Goal: Register for event/course

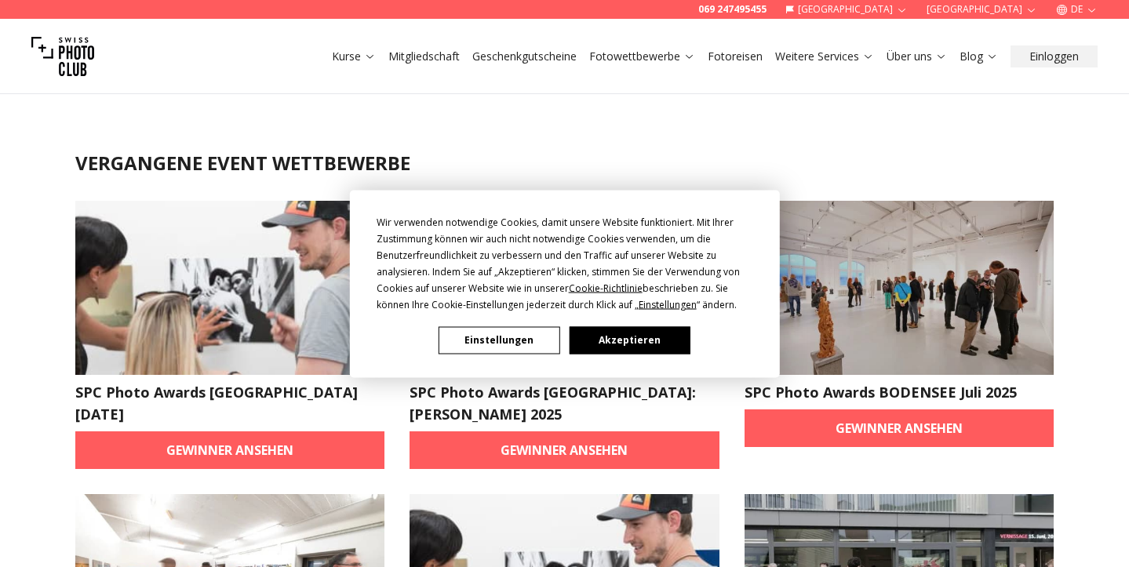
click at [636, 340] on button "Akzeptieren" at bounding box center [629, 339] width 121 height 27
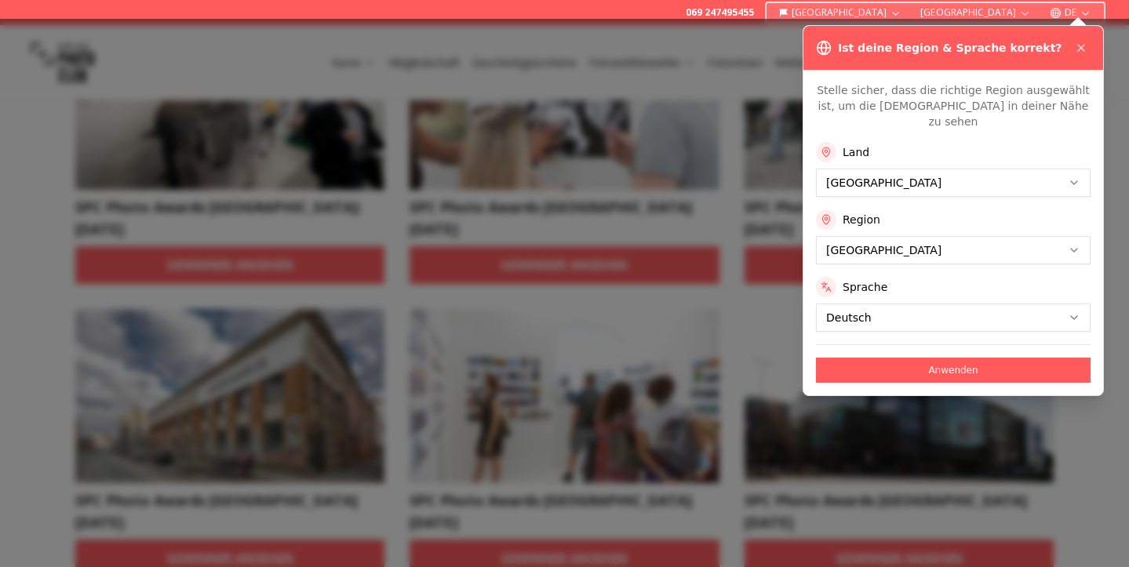
scroll to position [493, 0]
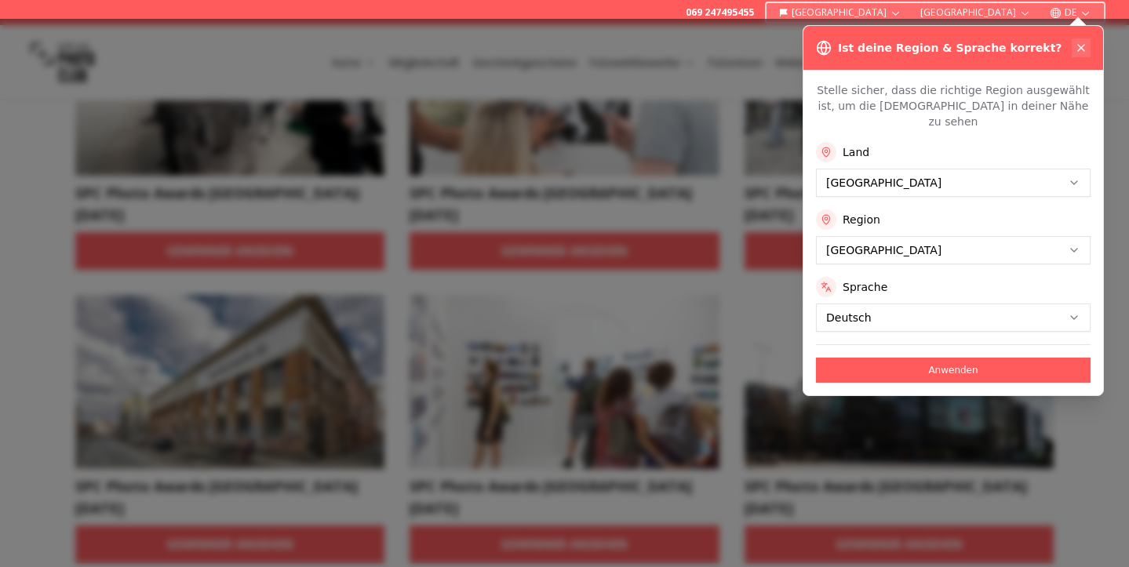
click at [1082, 53] on icon at bounding box center [1081, 48] width 13 height 13
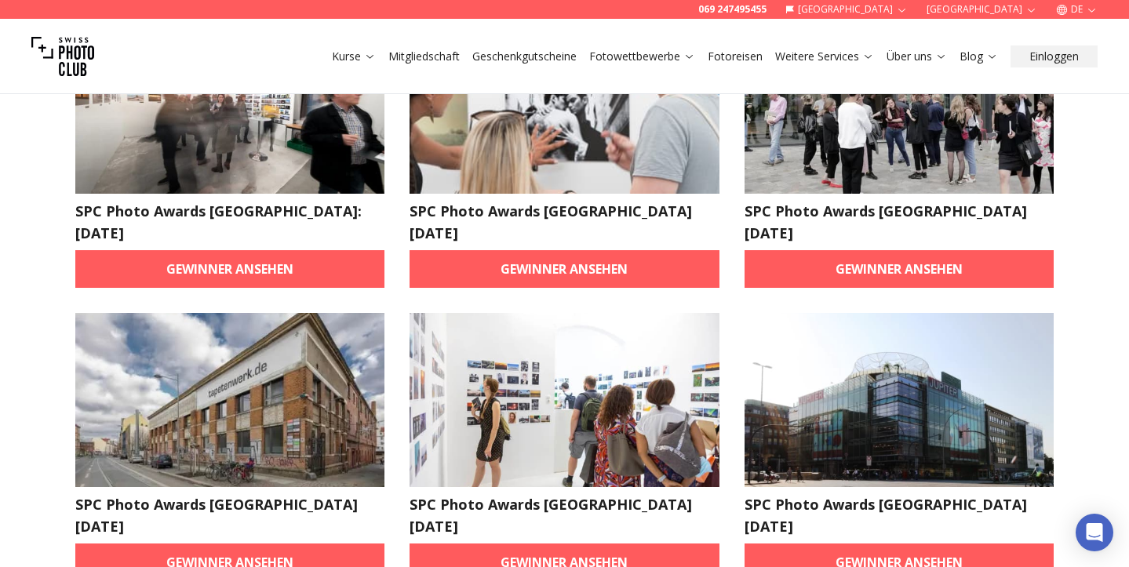
scroll to position [474, 0]
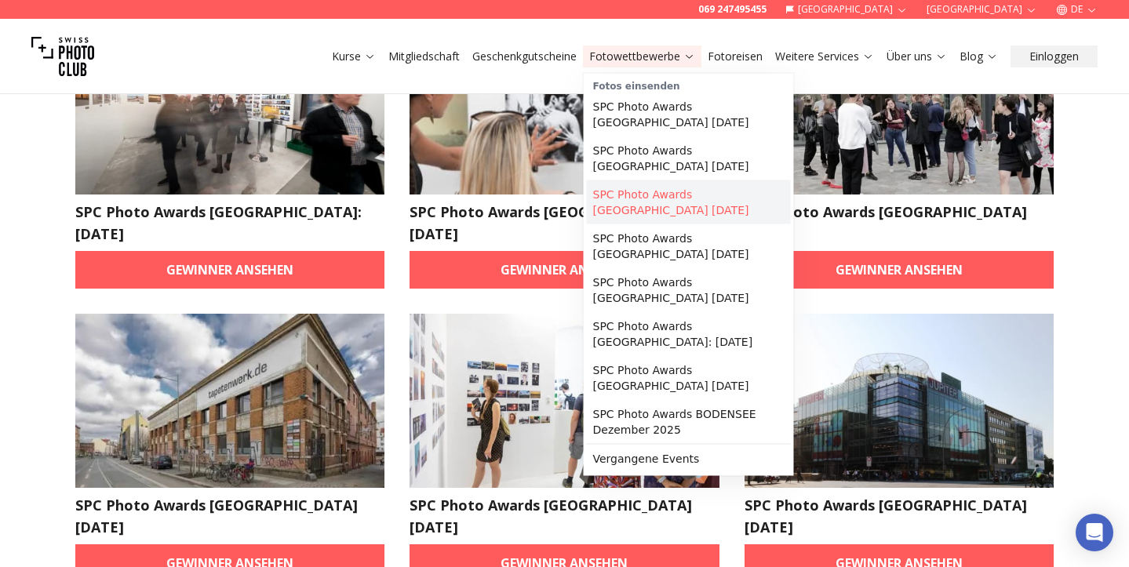
click at [669, 195] on link "SPC Photo Awards [GEOGRAPHIC_DATA] [DATE]" at bounding box center [689, 202] width 204 height 44
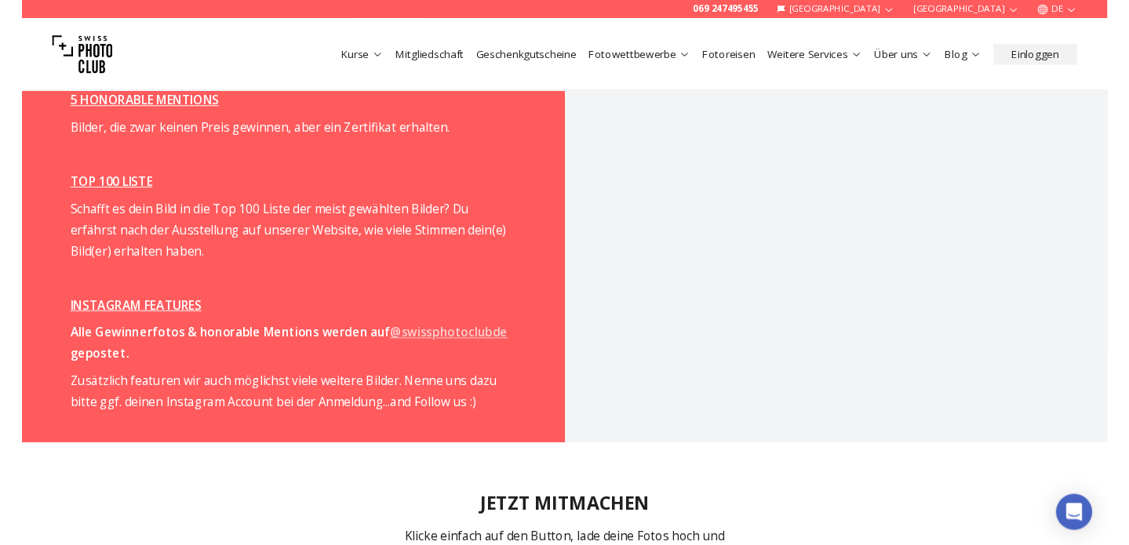
scroll to position [2617, 0]
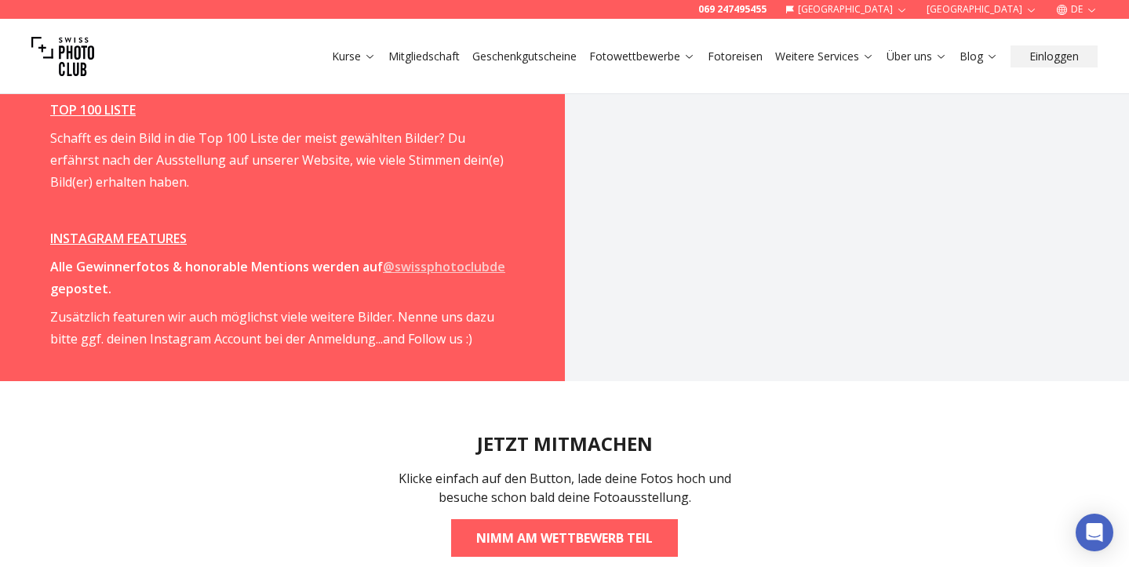
click at [399, 258] on strong "@swissphotoclubde" at bounding box center [444, 266] width 122 height 17
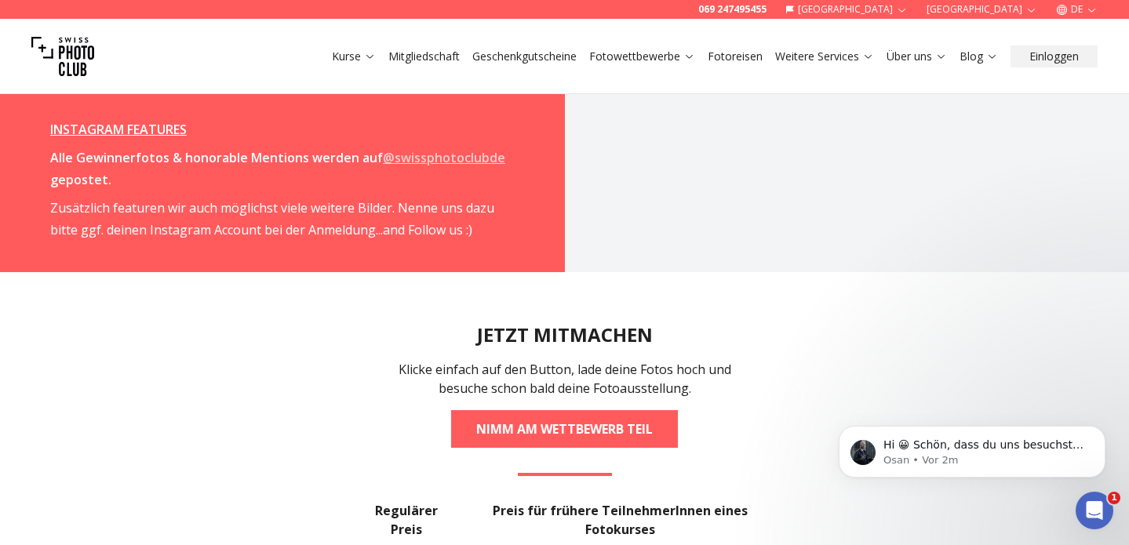
scroll to position [2787, 0]
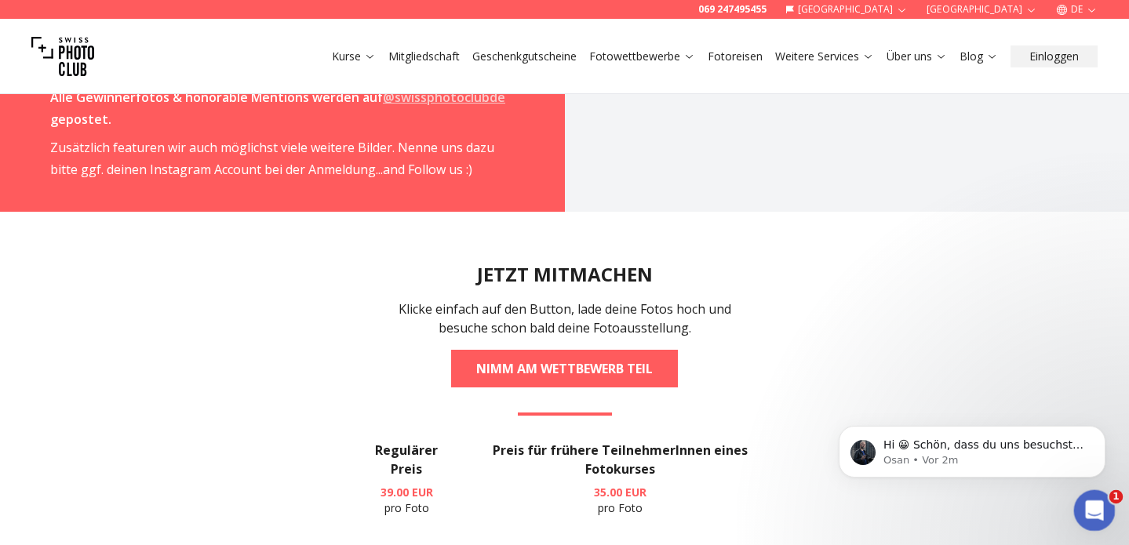
click at [1095, 512] on icon "Intercom-Nachrichtendienst öffnen" at bounding box center [1093, 509] width 26 height 26
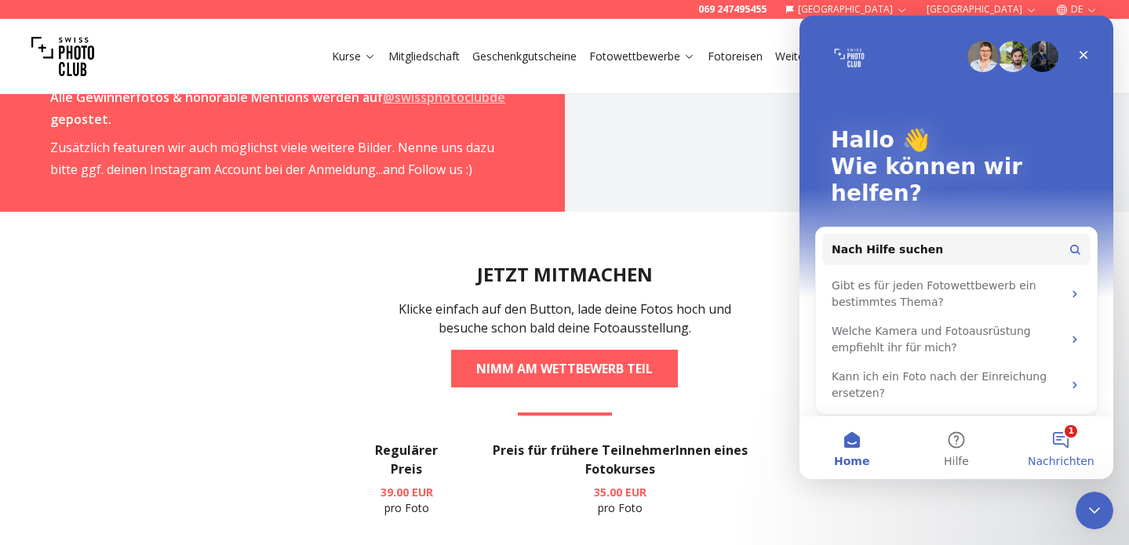
scroll to position [0, 0]
click at [1073, 445] on button "1 Nachrichten" at bounding box center [1061, 448] width 104 height 63
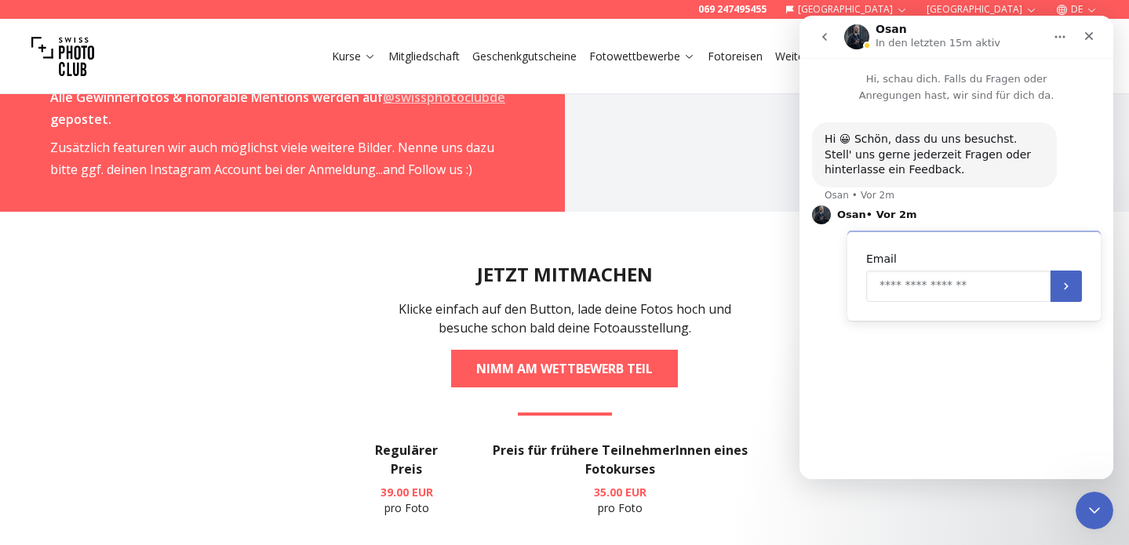
click at [953, 286] on input "Enter your email" at bounding box center [958, 286] width 184 height 31
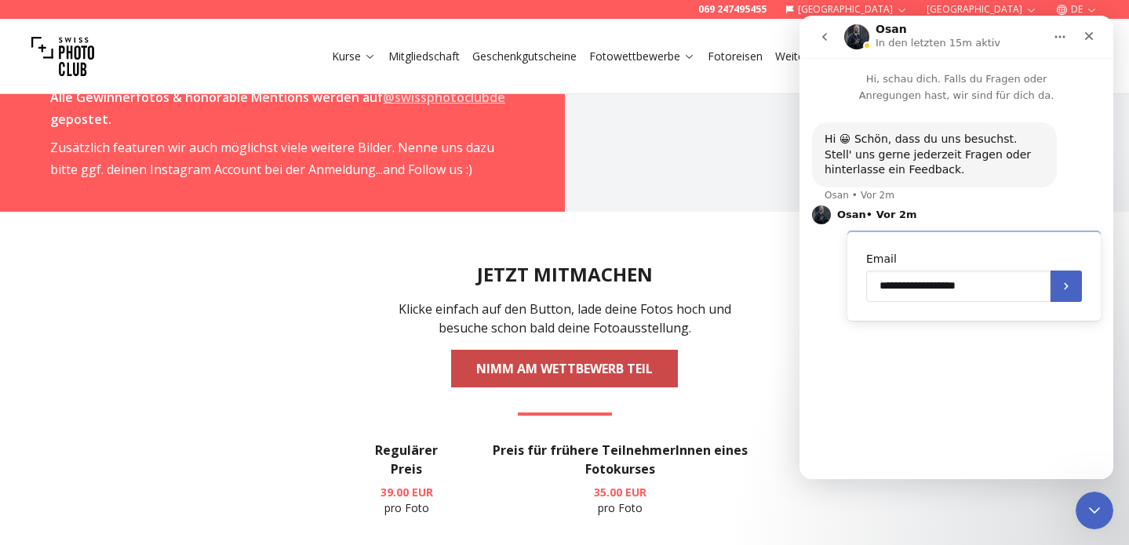
type input "**********"
click at [603, 350] on link "NIMM AM WETTBEWERB TEIL" at bounding box center [564, 369] width 227 height 38
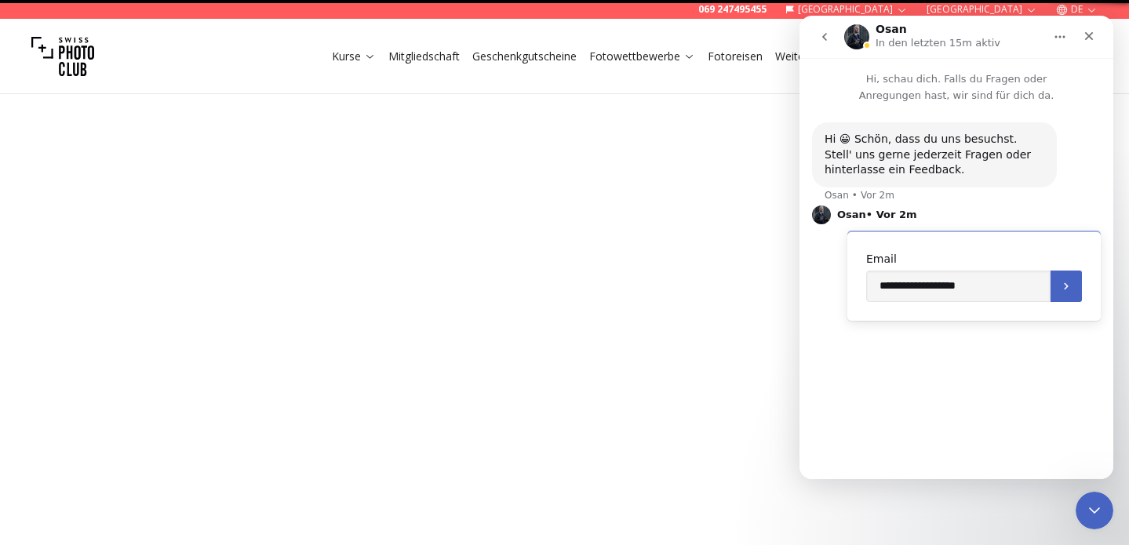
select select "*******"
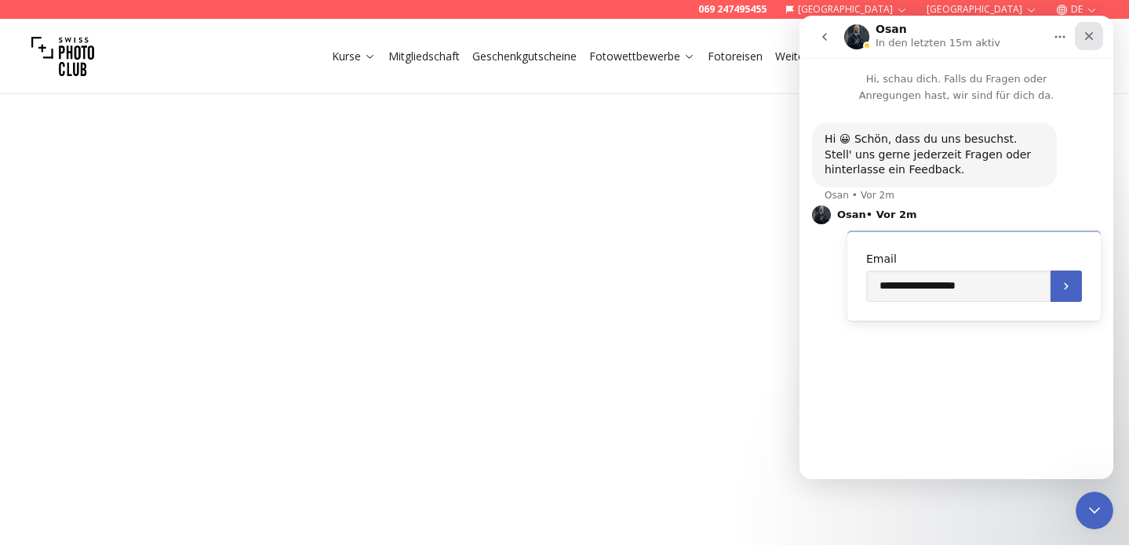
click at [1091, 37] on icon "Schließen" at bounding box center [1089, 36] width 13 height 13
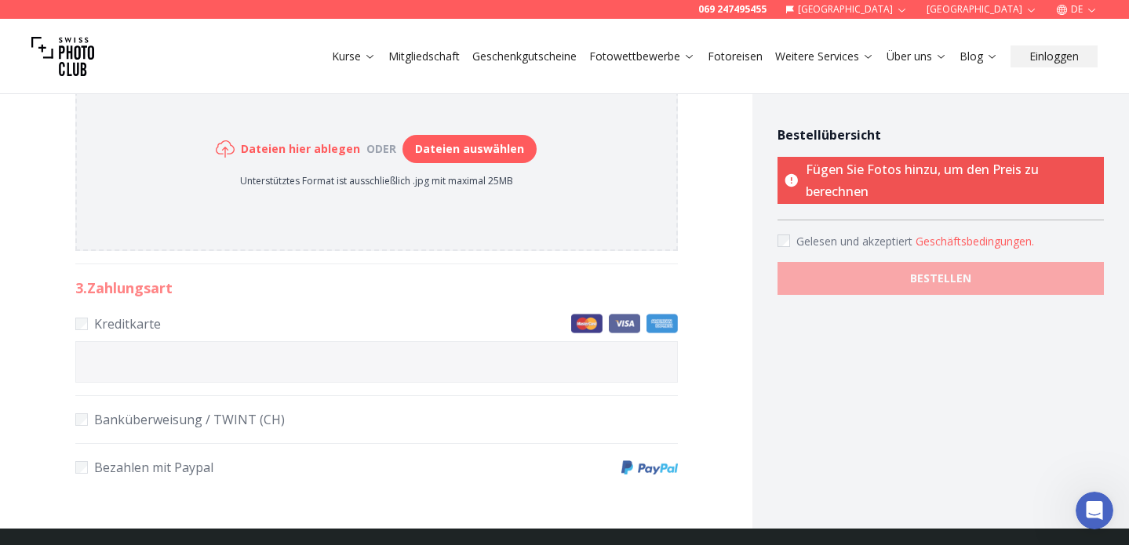
scroll to position [340, 0]
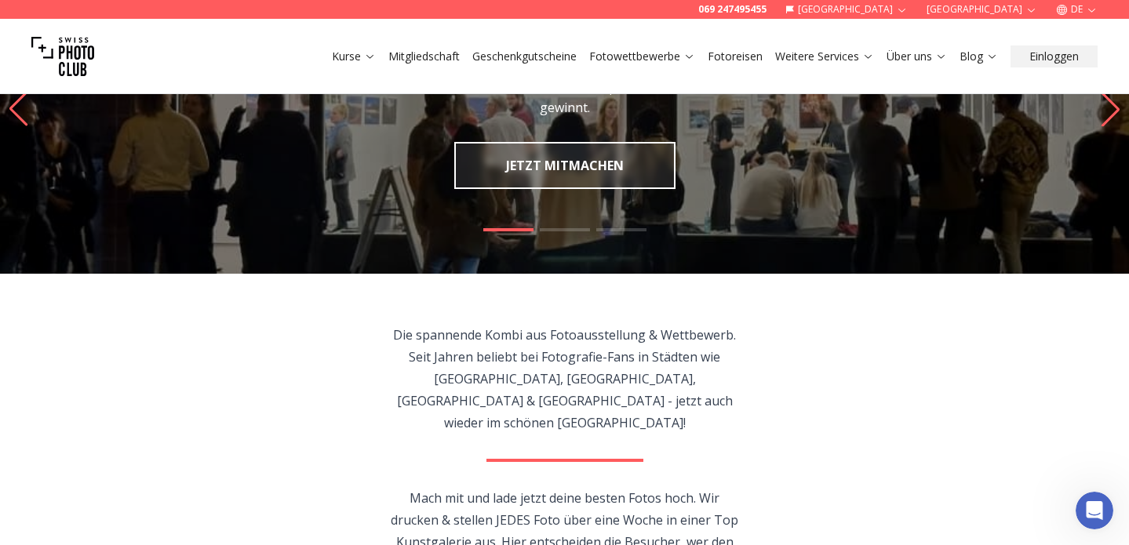
scroll to position [454, 0]
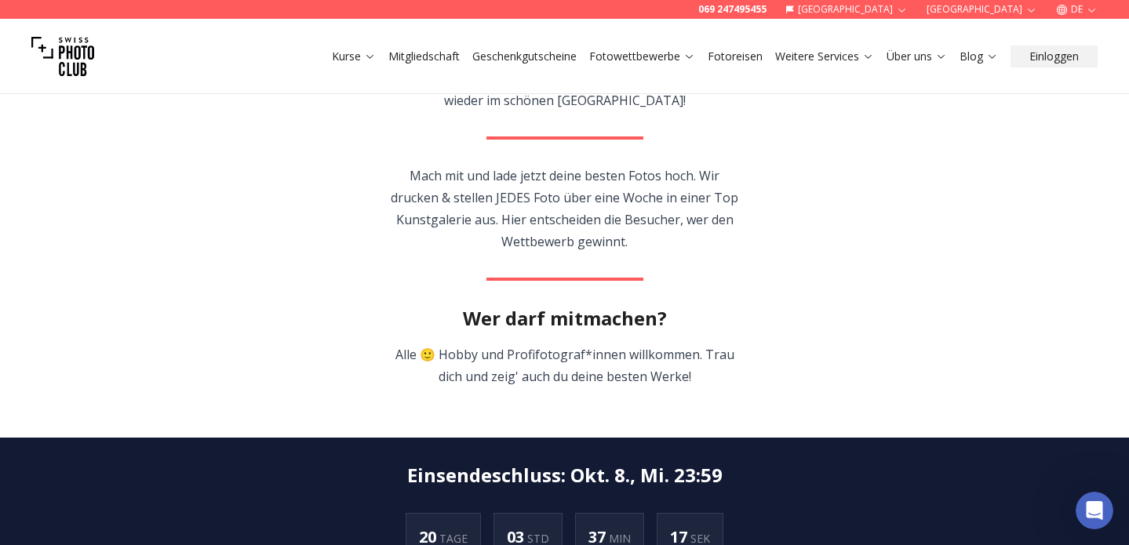
click at [413, 53] on link "Mitgliedschaft" at bounding box center [423, 57] width 71 height 16
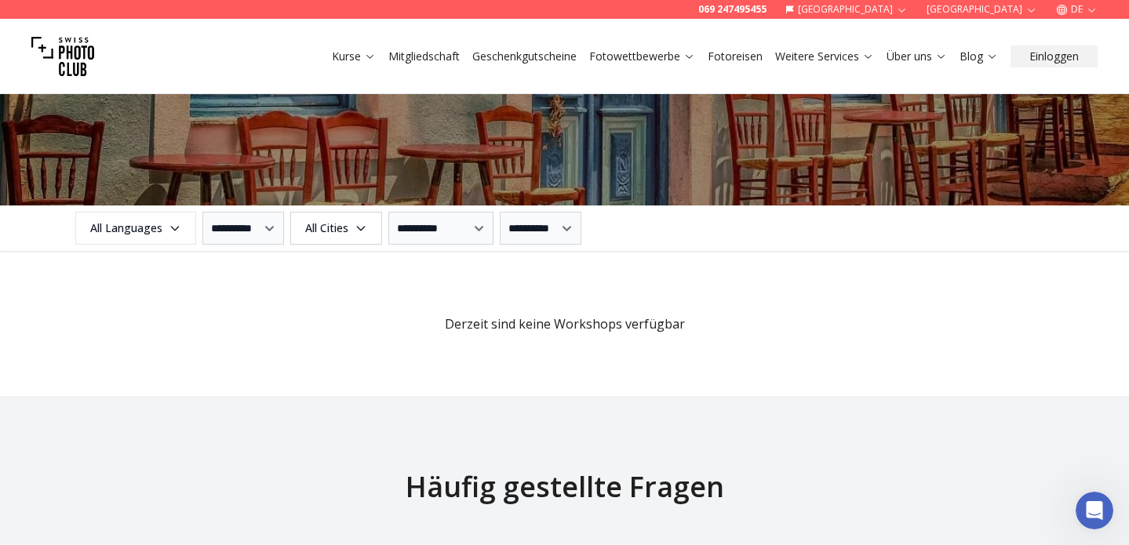
scroll to position [1874, 0]
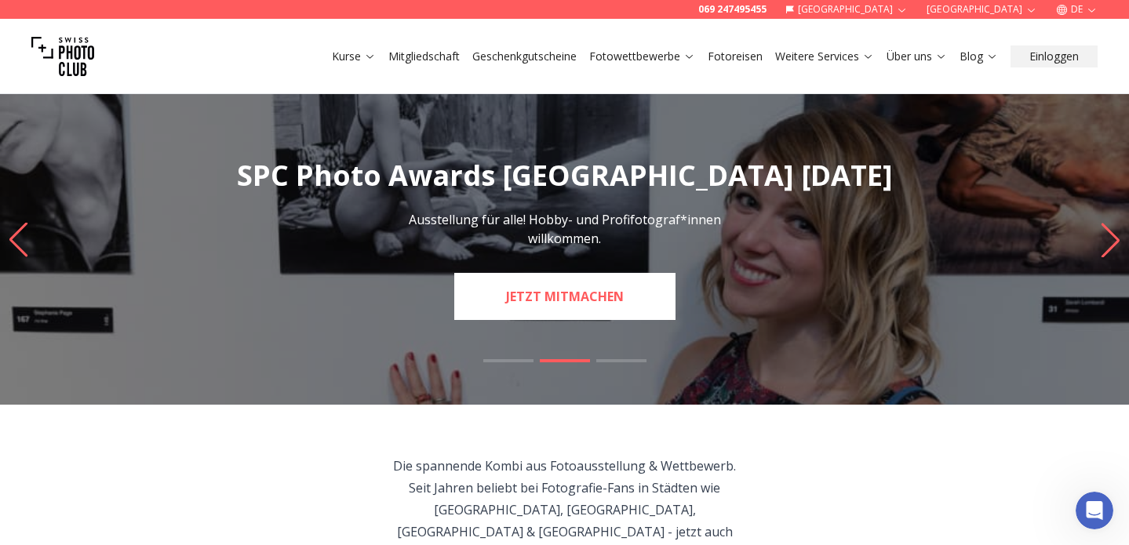
click at [578, 297] on link "JETZT MITMACHEN" at bounding box center [564, 296] width 221 height 47
select select "*******"
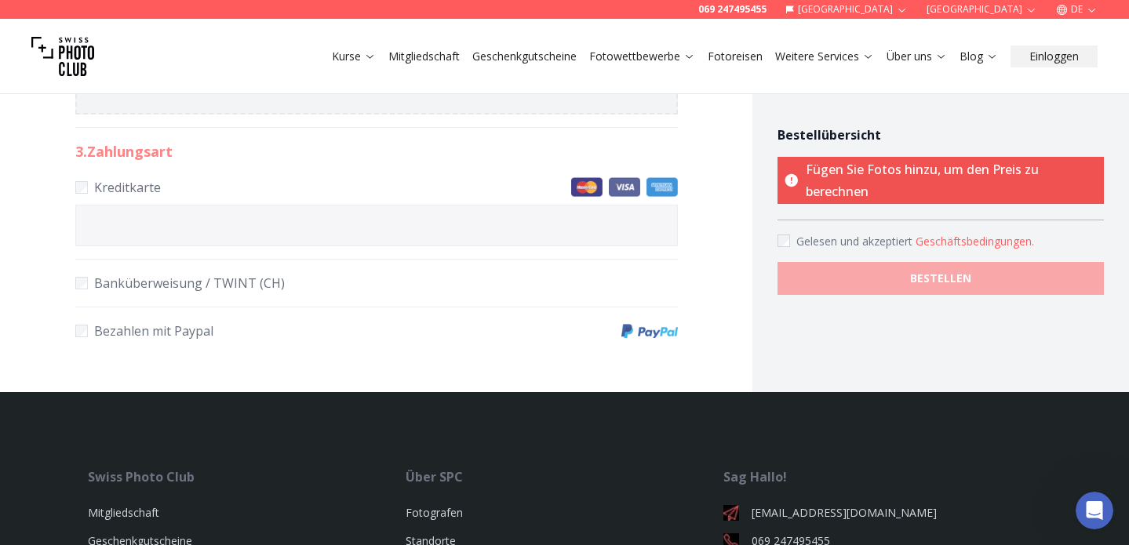
scroll to position [696, 0]
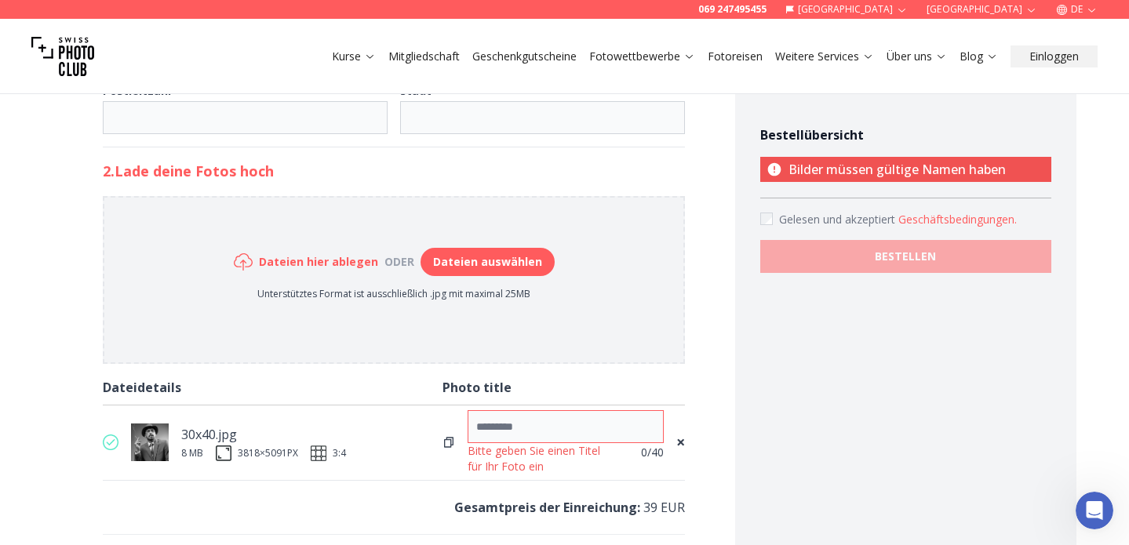
click at [632, 431] on input at bounding box center [566, 426] width 196 height 33
